Goal: Task Accomplishment & Management: Manage account settings

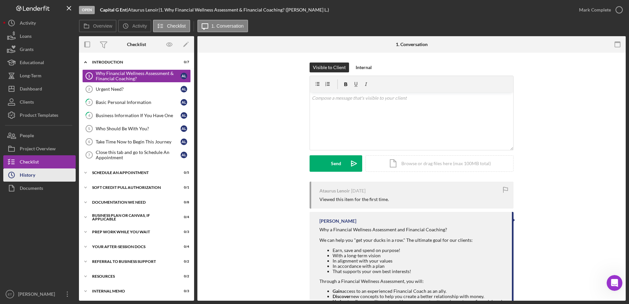
click at [38, 173] on button "Icon/History History" at bounding box center [39, 175] width 72 height 13
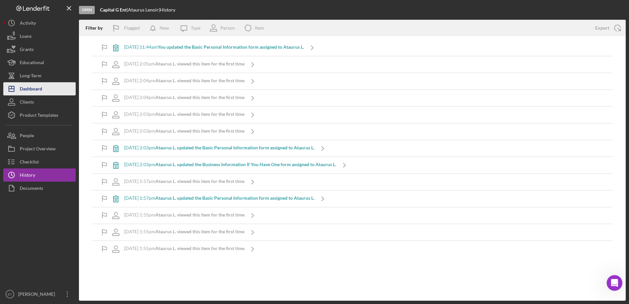
click at [34, 89] on div "Dashboard" at bounding box center [31, 89] width 22 height 15
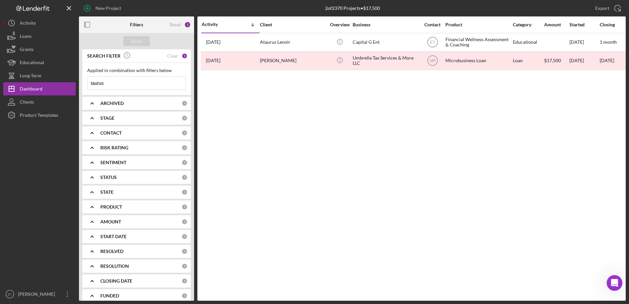
click at [140, 80] on input "taurus" at bounding box center [137, 83] width 98 height 13
type input "v"
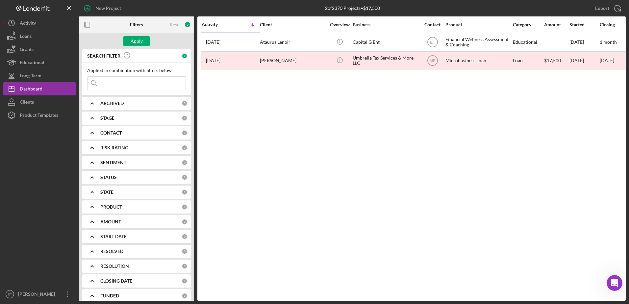
paste input "[PERSON_NAME]"
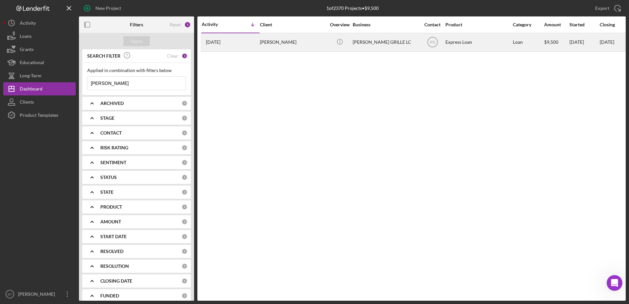
type input "[PERSON_NAME]"
click at [291, 43] on div "[PERSON_NAME]" at bounding box center [293, 42] width 66 height 17
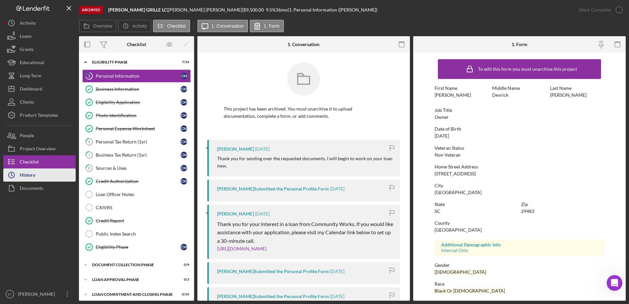
click at [43, 175] on button "Icon/History History" at bounding box center [39, 175] width 72 height 13
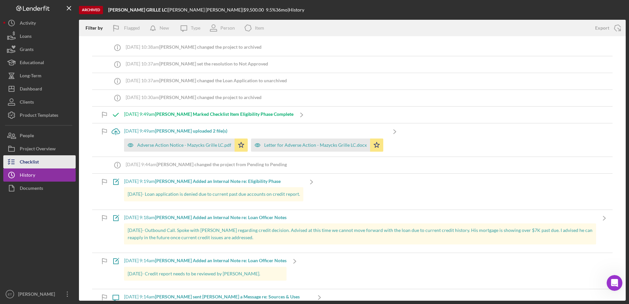
click at [35, 162] on div "Checklist" at bounding box center [29, 162] width 19 height 15
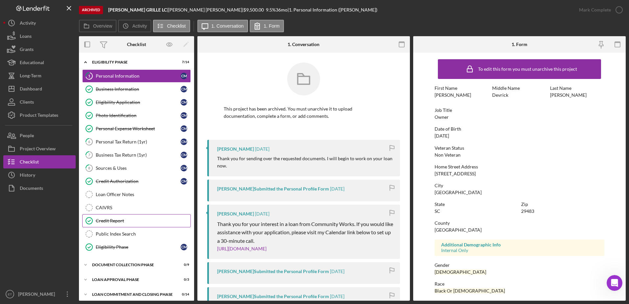
click at [106, 219] on div "Credit Report" at bounding box center [143, 220] width 95 height 5
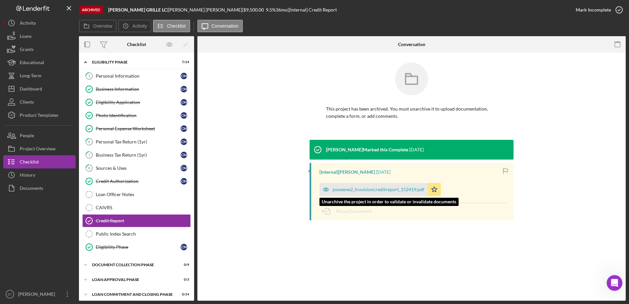
click at [326, 190] on icon "button" at bounding box center [326, 189] width 13 height 13
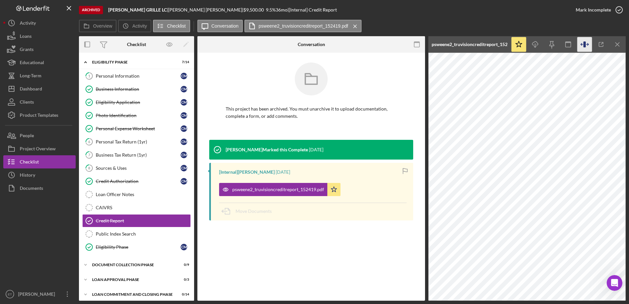
click at [587, 47] on icon "button" at bounding box center [585, 44] width 15 height 15
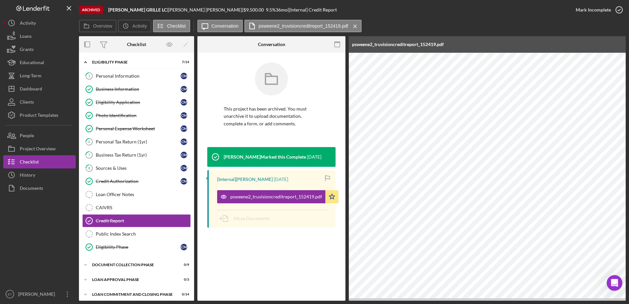
scroll to position [0, 118]
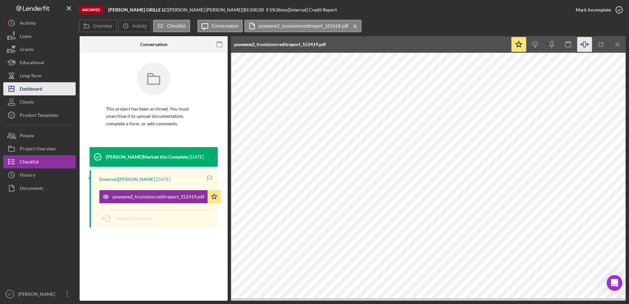
click at [34, 88] on div "Dashboard" at bounding box center [31, 89] width 22 height 15
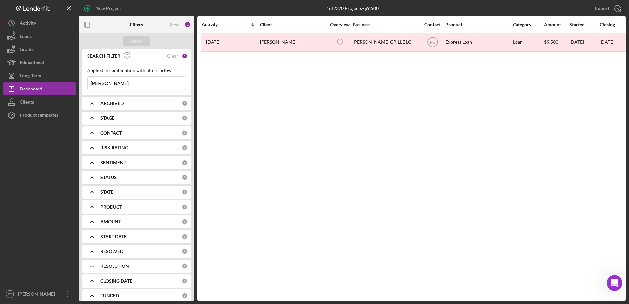
click at [121, 84] on input "[PERSON_NAME]" at bounding box center [137, 83] width 98 height 13
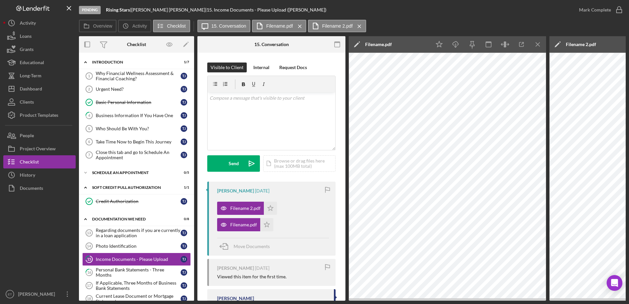
scroll to position [0, 297]
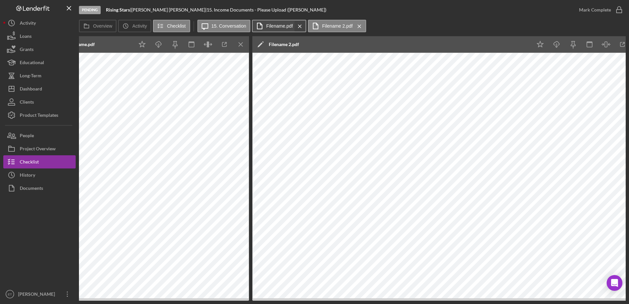
click at [300, 26] on icon "Icon/Menu Close" at bounding box center [300, 26] width 12 height 16
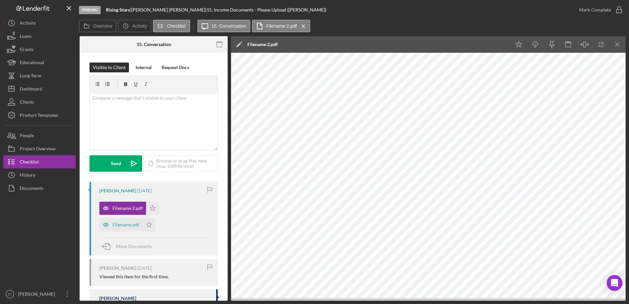
scroll to position [0, 118]
click at [305, 26] on icon "Icon/Menu Close" at bounding box center [304, 26] width 12 height 16
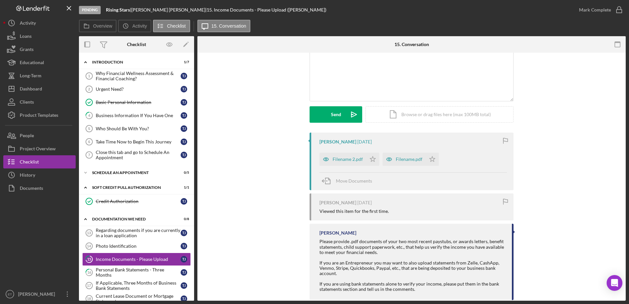
scroll to position [50, 0]
click at [371, 157] on icon "Icon/Star" at bounding box center [372, 158] width 13 height 13
click at [431, 159] on icon "Icon/Star" at bounding box center [432, 158] width 13 height 13
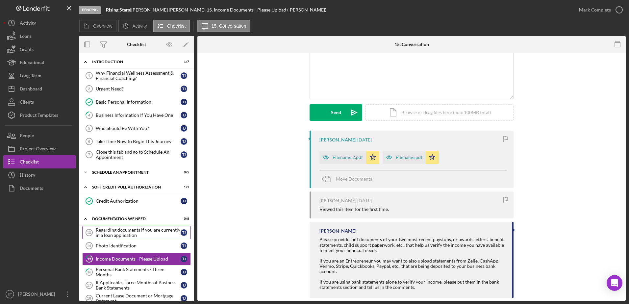
scroll to position [0, 0]
click at [50, 90] on button "Icon/Dashboard Dashboard" at bounding box center [39, 88] width 72 height 13
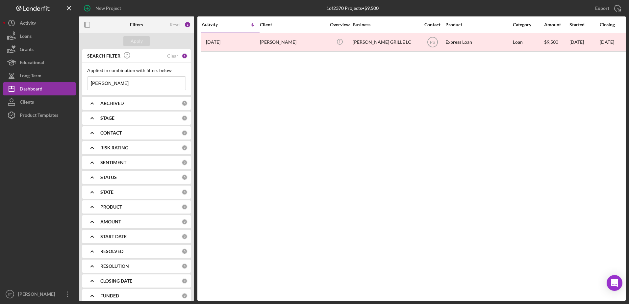
click at [122, 82] on input "[PERSON_NAME]" at bounding box center [137, 83] width 98 height 13
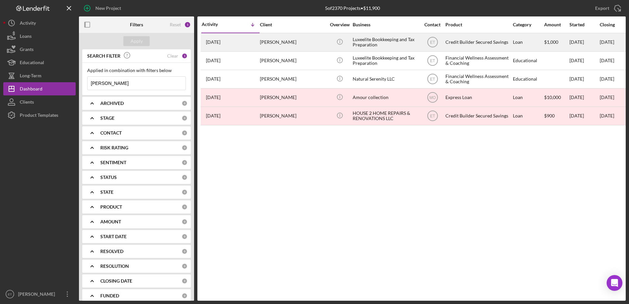
type input "[PERSON_NAME]"
click at [380, 41] on div "Luxeelite Bookkeeping and Tax Preparation" at bounding box center [386, 42] width 66 height 17
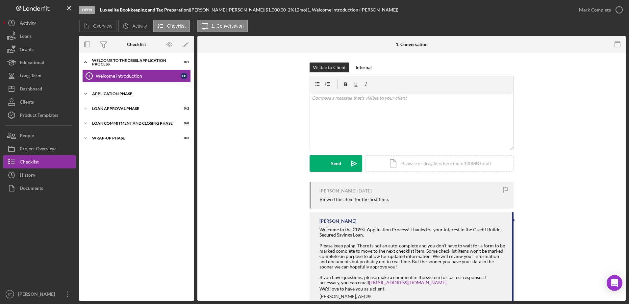
click at [108, 93] on div "Application Phase" at bounding box center [139, 94] width 94 height 4
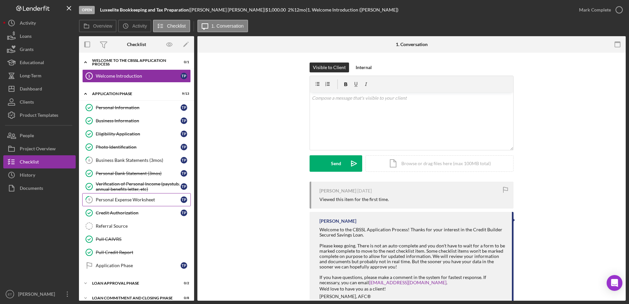
click at [126, 199] on div "Personal Expense Worksheet" at bounding box center [138, 199] width 85 height 5
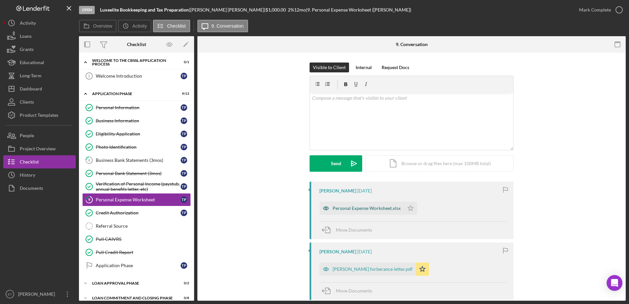
click at [348, 208] on div "Personal Expense Worksheet.xlsx" at bounding box center [367, 208] width 68 height 5
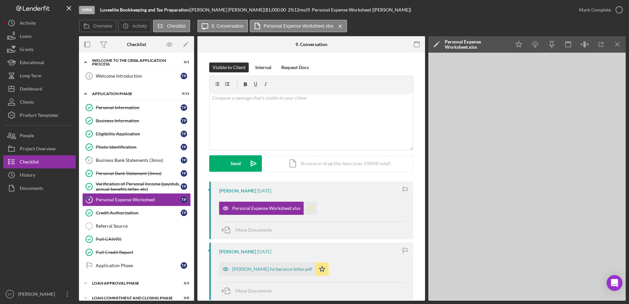
click at [310, 209] on icon "Icon/Star" at bounding box center [310, 208] width 13 height 13
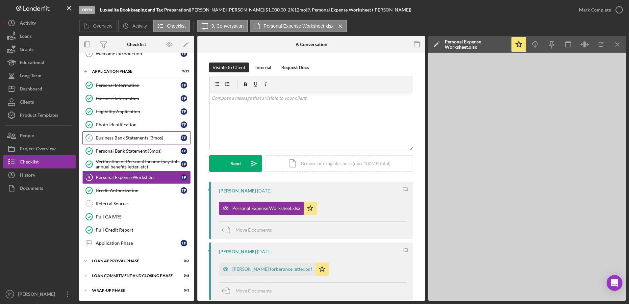
click at [142, 137] on div "Business Bank Statements (3mos)" at bounding box center [138, 137] width 85 height 5
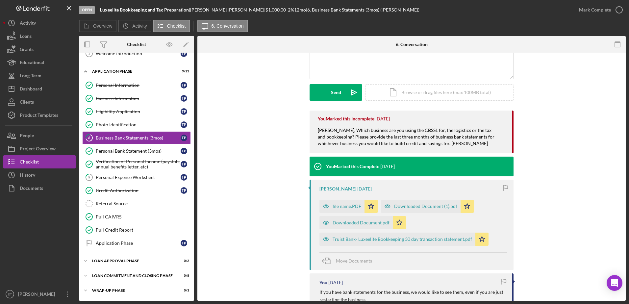
scroll to position [71, 0]
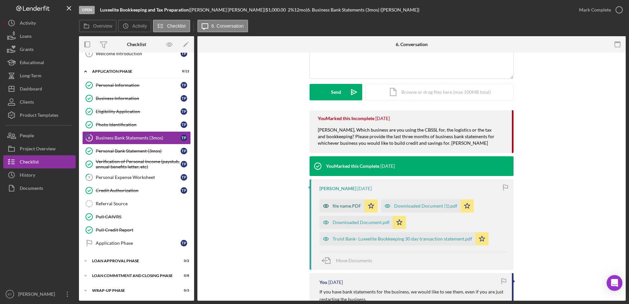
click at [345, 207] on div "file name.PDF" at bounding box center [347, 205] width 29 height 5
